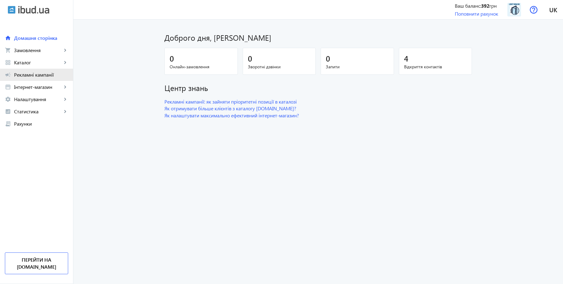
click at [51, 75] on span "Рекламні кампанії" at bounding box center [41, 75] width 54 height 6
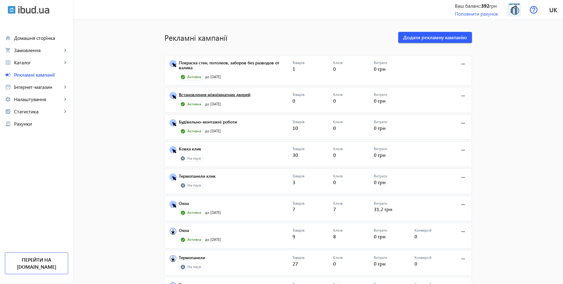
click at [239, 95] on link "Встановлення міжкімнатних дверей" at bounding box center [236, 96] width 114 height 9
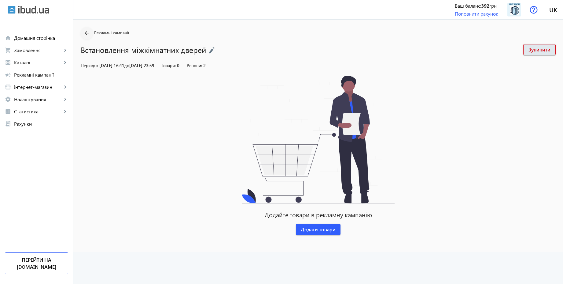
click at [83, 30] on mat-icon "arrow_back" at bounding box center [87, 33] width 8 height 8
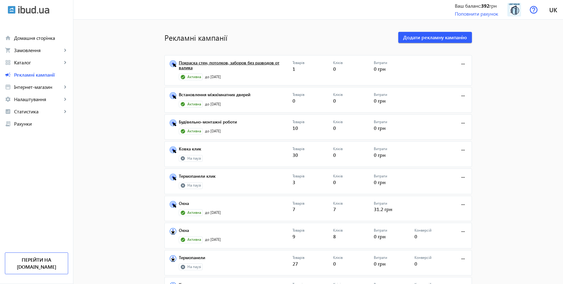
click at [246, 65] on link "Покраска стен, потолков, заборов без разводов от валика" at bounding box center [236, 66] width 114 height 13
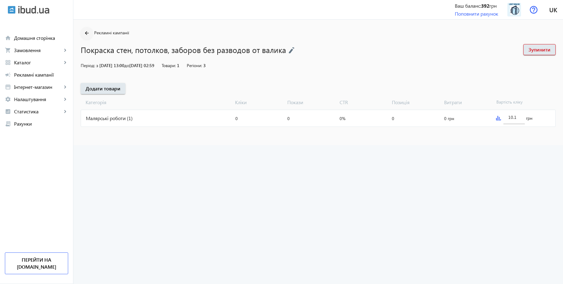
click at [84, 32] on mat-icon "arrow_back" at bounding box center [87, 33] width 8 height 8
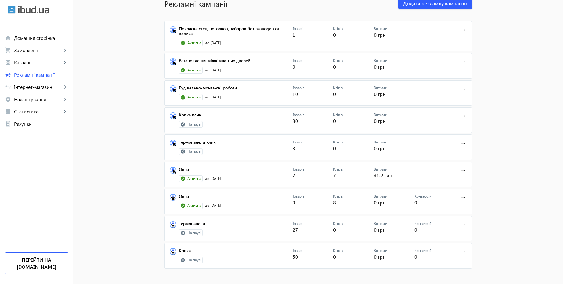
scroll to position [36, 0]
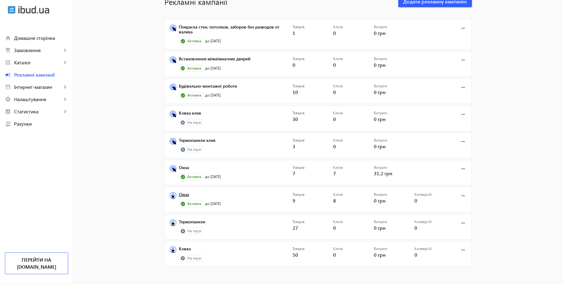
click at [182, 193] on link "Окна" at bounding box center [236, 196] width 114 height 9
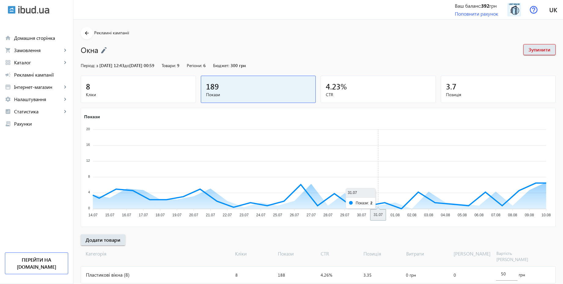
scroll to position [31, 0]
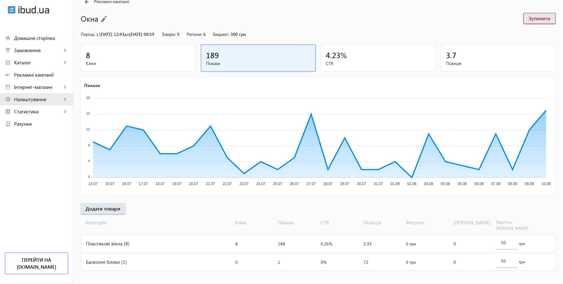
click at [30, 100] on span "Налаштування" at bounding box center [38, 99] width 48 height 6
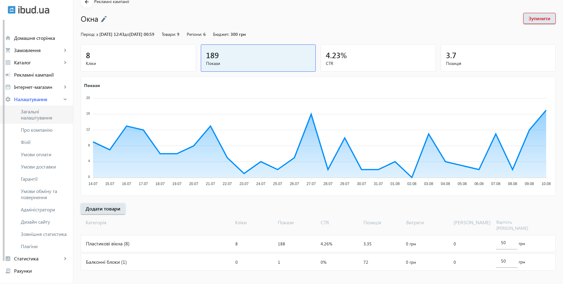
click at [38, 112] on span "Загальні налаштування" at bounding box center [44, 114] width 47 height 12
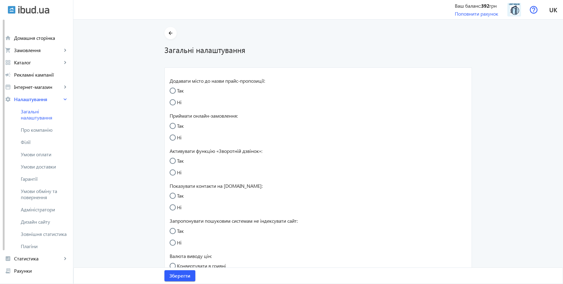
radio input "true"
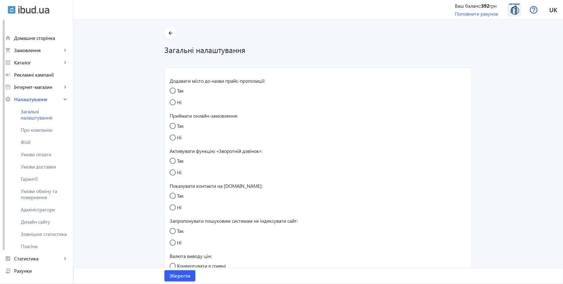
radio input "true"
click at [48, 192] on span "Умови обміну та повернення" at bounding box center [44, 194] width 47 height 12
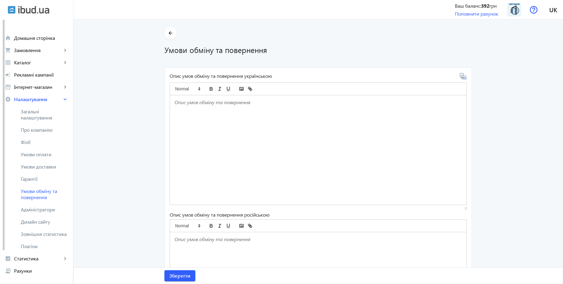
drag, startPoint x: 251, startPoint y: 108, endPoint x: 516, endPoint y: 130, distance: 265.8
click at [251, 108] on div at bounding box center [318, 149] width 297 height 109
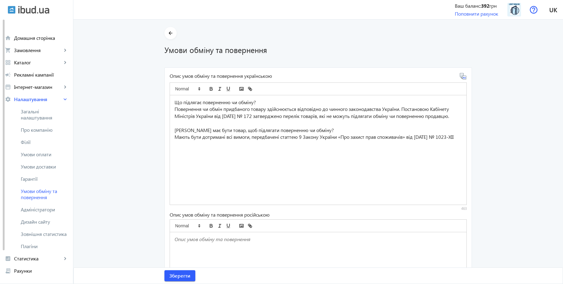
click at [465, 78] on icon at bounding box center [465, 78] width 1 height 2
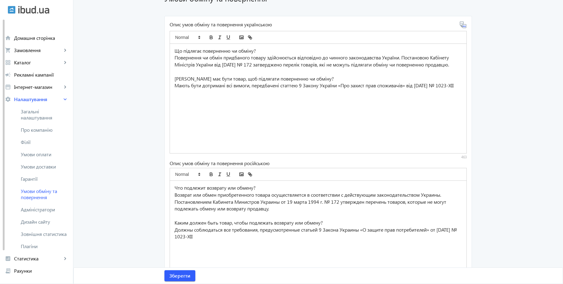
scroll to position [94, 0]
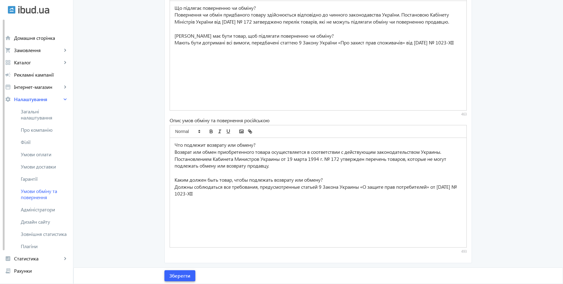
click at [186, 275] on span "Зберегти" at bounding box center [179, 275] width 21 height 7
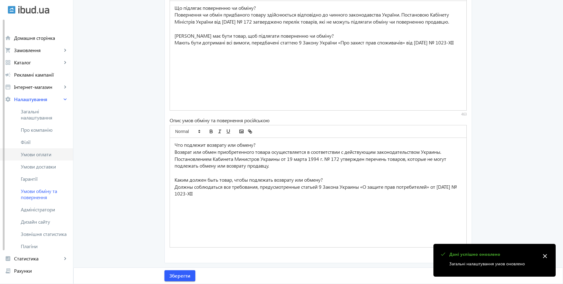
click at [50, 152] on span "Умови оплати" at bounding box center [44, 154] width 47 height 6
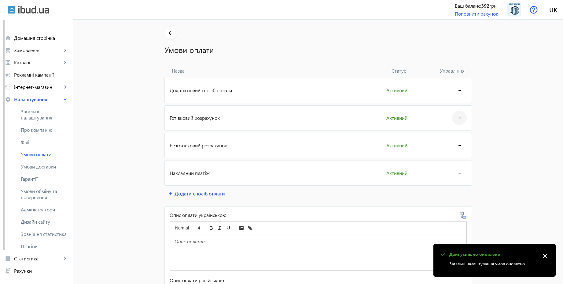
click at [459, 118] on mat-icon "more_horiz" at bounding box center [459, 117] width 7 height 15
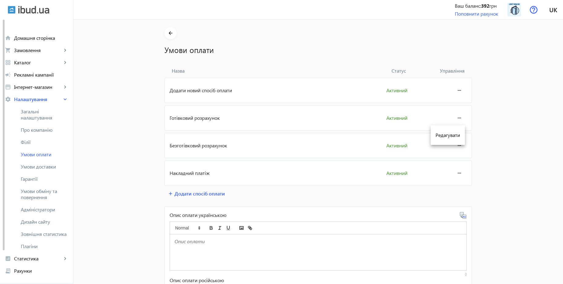
click at [455, 90] on div at bounding box center [281, 142] width 563 height 284
click at [456, 90] on mat-icon "more_horiz" at bounding box center [459, 90] width 7 height 15
click at [459, 112] on button "Редагувати" at bounding box center [448, 107] width 34 height 15
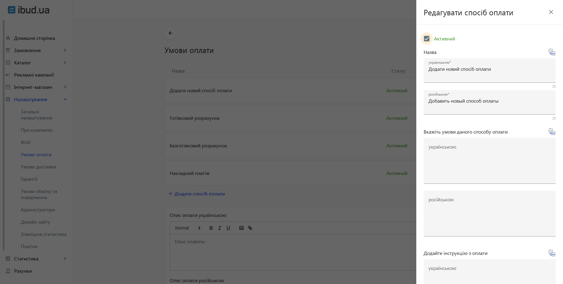
click at [430, 39] on input "Активний" at bounding box center [427, 38] width 12 height 12
checkbox input "false"
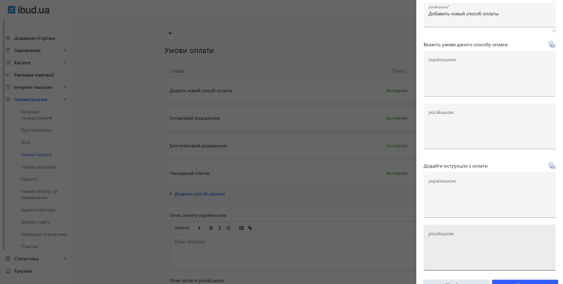
scroll to position [101, 0]
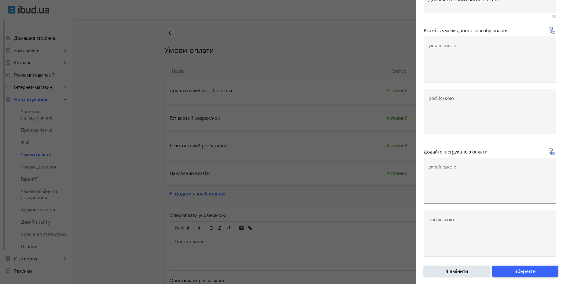
click at [518, 273] on span "Зберегти" at bounding box center [525, 270] width 21 height 7
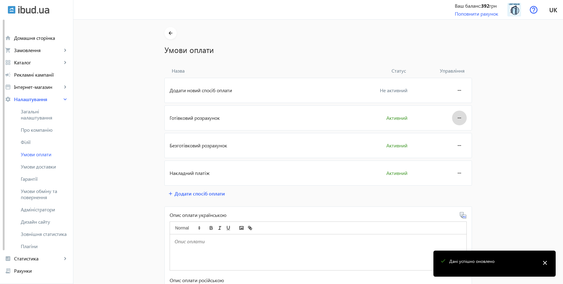
click at [460, 119] on mat-icon "more_horiz" at bounding box center [459, 117] width 7 height 15
click at [450, 129] on button "Редагувати" at bounding box center [448, 135] width 34 height 15
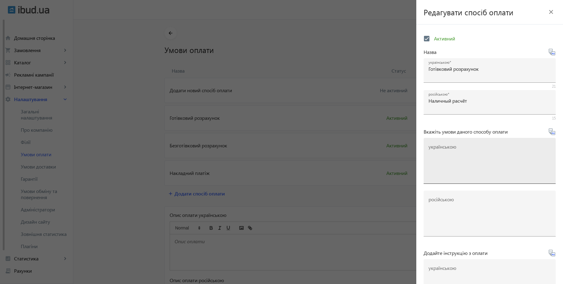
click at [465, 158] on textarea "українською" at bounding box center [490, 163] width 122 height 36
paste textarea "Оплачуйте замовлення готівкою при отриманні товару в нашому офісі чи у кур'єра"
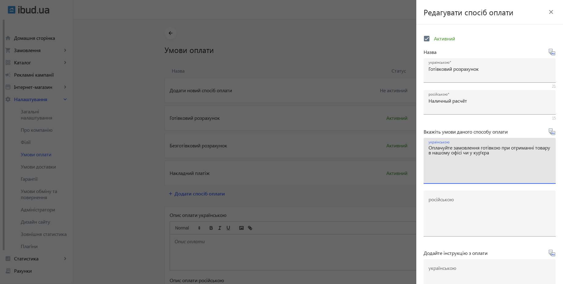
type textarea "Оплачуйте замовлення готівкою при отриманні товару в нашому офісі чи у кур'єра"
click at [554, 133] on icon at bounding box center [554, 133] width 1 height 2
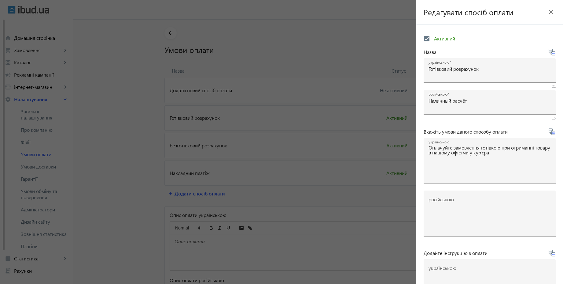
type textarea "Оплачивайте заказ наличными при получении товара в нашем офисе или у курьера"
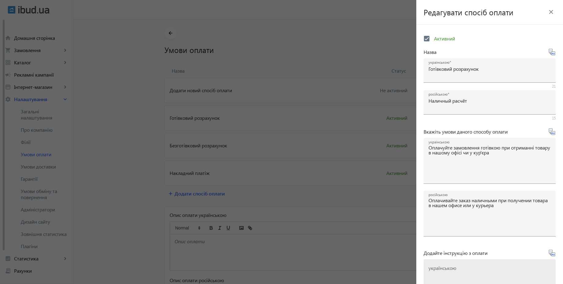
click at [470, 265] on div "українською" at bounding box center [490, 282] width 122 height 46
paste textarea "Оплатіть замовлення готівкою при отриманні товару"
type textarea "Оплатіть замовлення готівкою при отриманні товару"
click at [551, 254] on icon at bounding box center [552, 252] width 7 height 7
type textarea "Оплатите заказ наличными при получении товара"
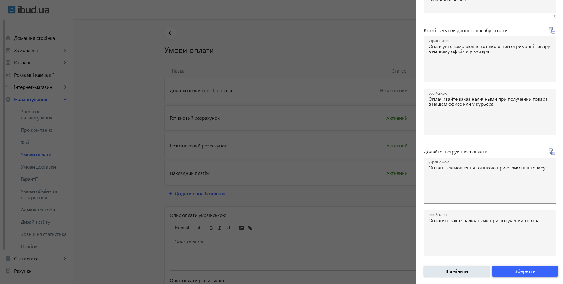
click at [523, 269] on span "Зберегти" at bounding box center [525, 270] width 21 height 7
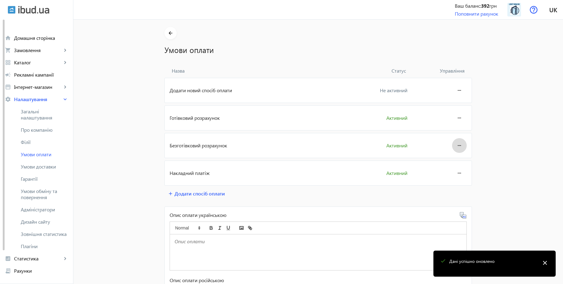
click at [457, 144] on mat-icon "more_horiz" at bounding box center [459, 145] width 7 height 15
click at [453, 162] on span "Редагувати" at bounding box center [448, 162] width 24 height 5
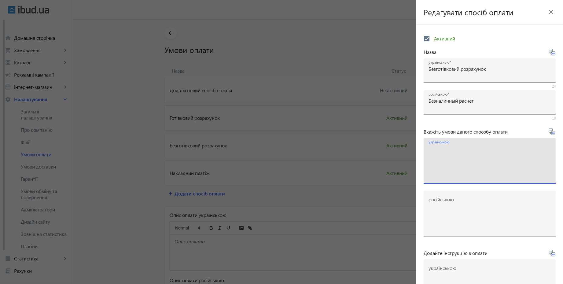
click at [465, 146] on textarea "українською" at bounding box center [490, 163] width 122 height 36
paste textarea "Оплачуйте замовлення переказом із будь-якого банку України чи по реквізитах у с…"
type textarea "Оплачуйте замовлення переказом із будь-якого банку України чи по реквізитах у с…"
click at [554, 132] on icon at bounding box center [554, 133] width 1 height 2
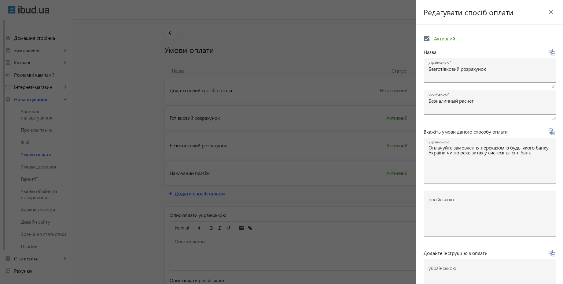
type textarea "Оплачивайте заказ переводом из любого банка или по реквизитам в системе клиент-…"
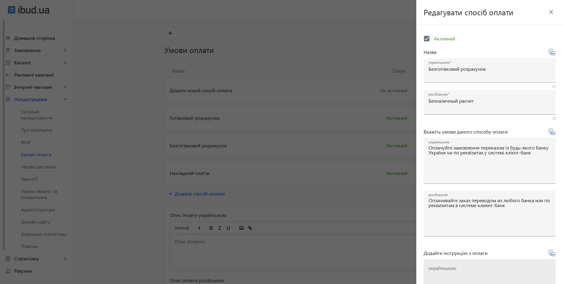
click at [466, 267] on textarea "українською" at bounding box center [490, 284] width 122 height 36
paste textarea "Оплатіть замовлення згідно реквізитів рахунка-фактури"
type textarea "Оплатіть замовлення згідно реквізитів рахунка-фактури"
click at [550, 254] on icon at bounding box center [552, 252] width 7 height 7
type textarea "Оплатите заказ согласно реквизитам счета-фактуры"
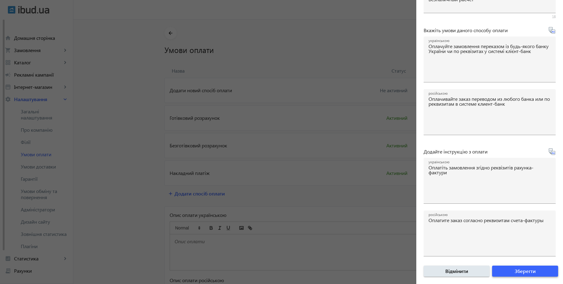
click at [534, 271] on span "submit" at bounding box center [525, 270] width 66 height 15
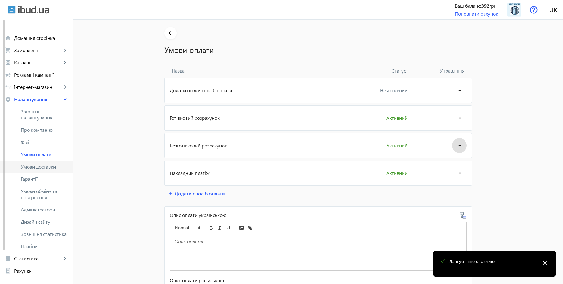
click at [37, 166] on span "Умови доставки" at bounding box center [44, 166] width 47 height 6
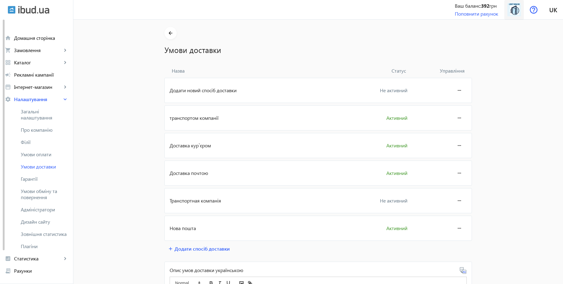
click at [519, 13] on img at bounding box center [515, 10] width 14 height 14
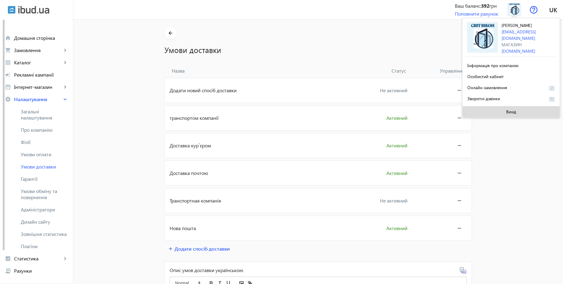
click at [510, 111] on span "Вихід" at bounding box center [512, 111] width 10 height 5
